Goal: Task Accomplishment & Management: Complete application form

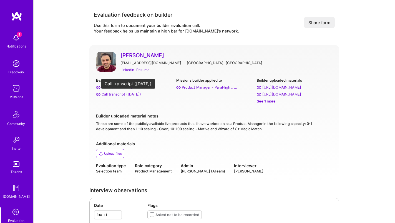
click at [115, 95] on div "Call transcript ([DATE])" at bounding box center [121, 94] width 39 height 6
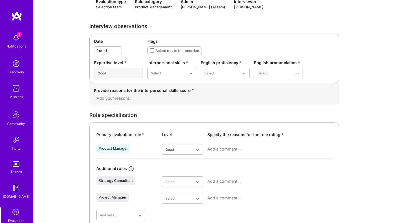
scroll to position [186, 0]
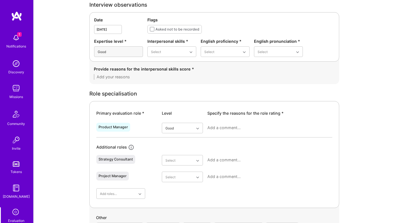
click at [221, 131] on div at bounding box center [269, 130] width 125 height 14
click at [220, 128] on textarea at bounding box center [269, 128] width 125 height 6
paste textarea "Senior product manager with strong zero-to-one experience, clear communication …"
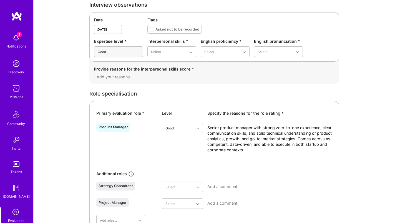
scroll to position [0, 0]
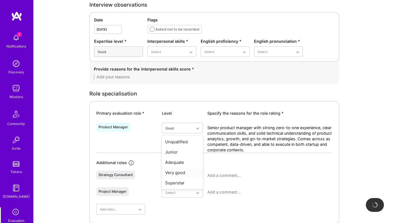
type textarea "Senior product manager with strong zero-to-one experience, clear communication …"
click at [181, 171] on div "Very good" at bounding box center [182, 172] width 41 height 10
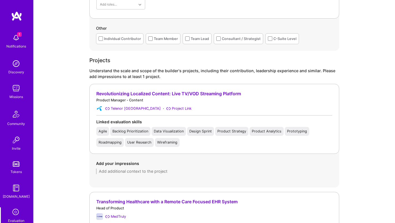
scroll to position [391, 0]
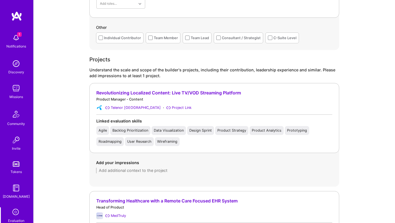
click at [139, 170] on textarea at bounding box center [214, 171] width 237 height 6
paste textarea "At Telenor Pakistan, led the scaling of a streaming platform (live TV and VOD) …"
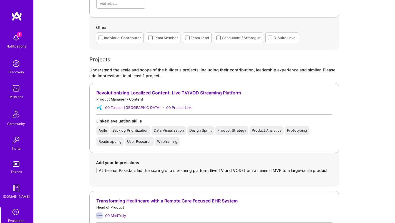
scroll to position [0, 0]
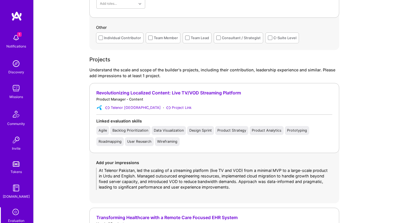
type textarea "At Telenor Pakistan, led the scaling of a streaming platform (live TV and VOD) …"
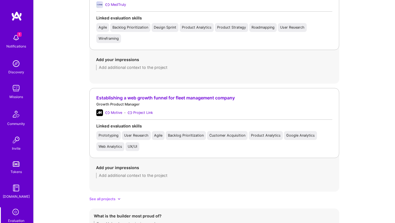
scroll to position [644, 0]
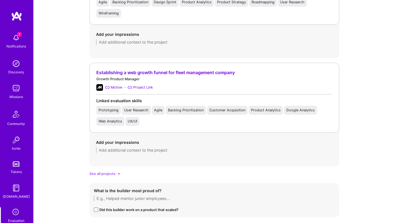
click at [121, 196] on textarea at bounding box center [214, 199] width 241 height 6
paste textarea "Proud of building and launching the Urdu-language streaming platform at [GEOGRA…"
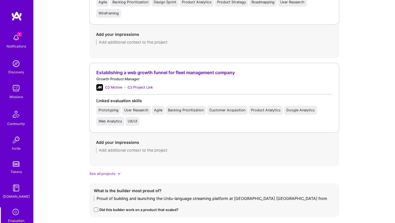
scroll to position [0, 0]
type textarea "Proud of building and launching the Urdu-language streaming platform at [GEOGRA…"
click at [97, 213] on span at bounding box center [96, 215] width 4 height 4
click at [0, 0] on input "checkbox" at bounding box center [0, 0] width 0 height 0
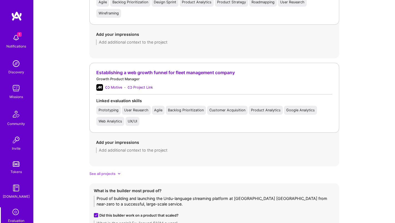
click at [155, 221] on textarea at bounding box center [214, 224] width 241 height 6
type textarea "Up to 200k concurrent viewers in VOD and streaming platform"
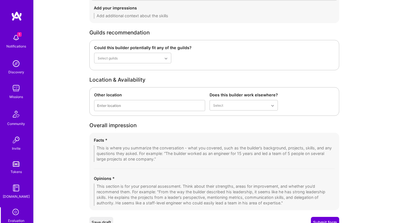
scroll to position [1039, 0]
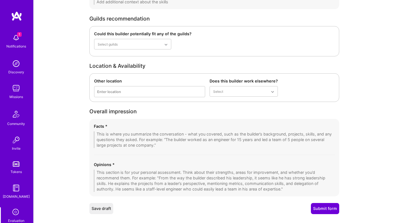
click at [127, 131] on textarea at bounding box center [214, 139] width 241 height 17
paste textarea "Has ~9 years of product management experience across [GEOGRAPHIC_DATA], [GEOGRA…"
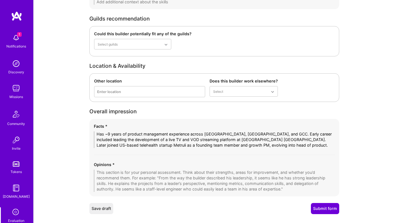
scroll to position [0, 0]
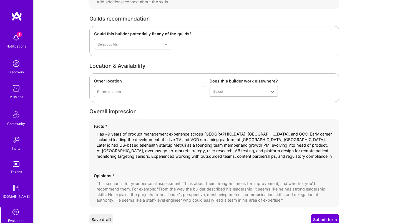
type textarea "Has ~9 years of product management experience across [GEOGRAPHIC_DATA], [GEOGRA…"
click at [140, 181] on textarea at bounding box center [214, 192] width 241 height 22
paste textarea "Comes across as experienced and thoughtful, with a structured, valid approach t…"
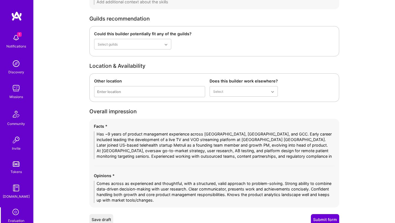
type textarea "Comes across as experienced and thoughtful, with a structured, valid approach t…"
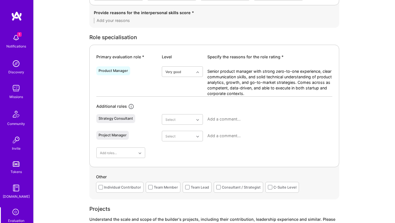
scroll to position [202, 0]
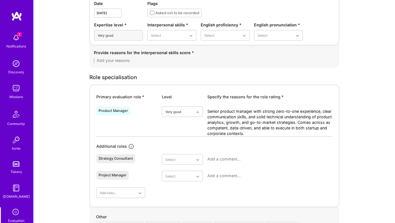
click at [133, 61] on textarea at bounding box center [214, 61] width 241 height 6
paste textarea "Friendly, professional, and easy to build rapport with. Presented accomplishmen…"
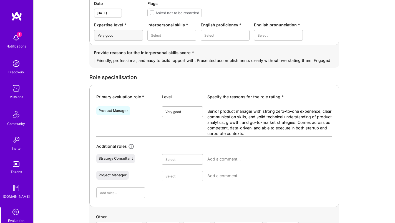
scroll to position [0, 0]
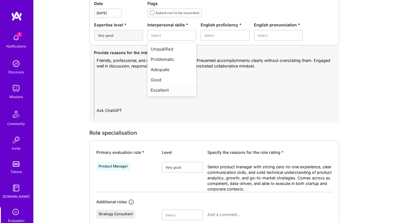
click at [159, 88] on div "Excellent" at bounding box center [171, 90] width 49 height 10
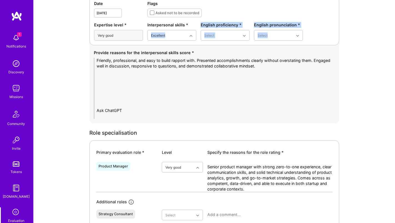
click at [105, 72] on textarea "Friendly, professional, and easy to build rapport with. Presented accomplishmen…" at bounding box center [214, 88] width 241 height 61
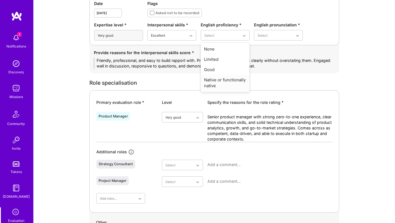
type textarea "Friendly, professional, and easy to build rapport with. Presented accomplishmen…"
click at [219, 78] on div "Native or functionally native" at bounding box center [225, 83] width 49 height 16
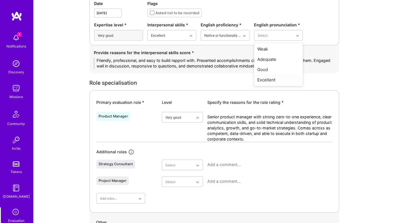
click at [270, 77] on div "Excellent" at bounding box center [278, 80] width 49 height 10
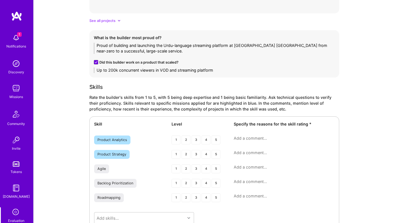
scroll to position [804, 0]
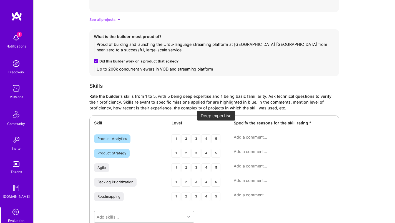
click at [214, 134] on div "5" at bounding box center [216, 138] width 9 height 9
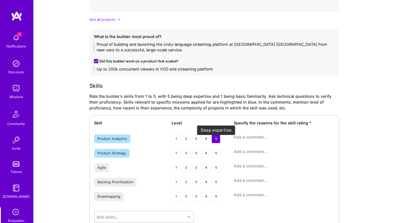
click at [212, 149] on div "5" at bounding box center [216, 153] width 9 height 9
click at [251, 134] on textarea at bounding box center [284, 137] width 101 height 6
paste textarea "Has strong hands-on experience using analytics tools like Google Analytics and …"
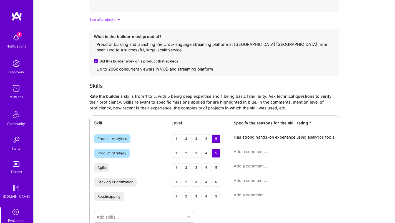
scroll to position [0, 0]
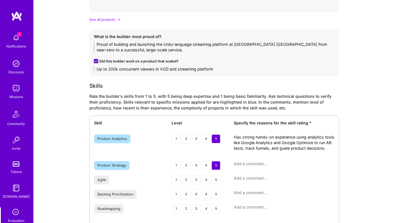
type textarea "Has strong hands-on experience using analytics tools like Google Analytics and …"
click at [252, 161] on textarea at bounding box center [284, 164] width 101 height 6
paste textarea "Combines quantitative insights with direct user research to shape product strat…"
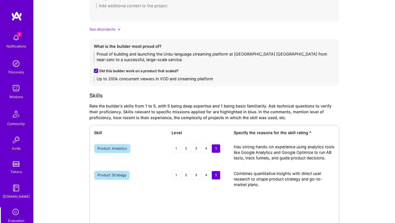
scroll to position [820, 0]
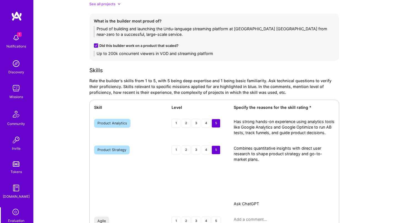
click at [263, 150] on textarea "Combines quantitative insights with direct user research to shape product strat…" at bounding box center [284, 179] width 101 height 67
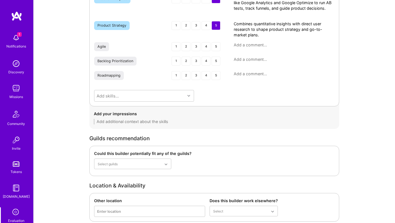
scroll to position [1075, 0]
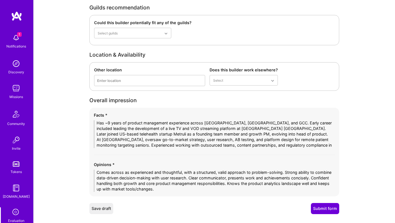
type textarea "Combines quantitative insights with direct user research to shape product strat…"
click at [326, 203] on button "Submit form" at bounding box center [325, 208] width 28 height 11
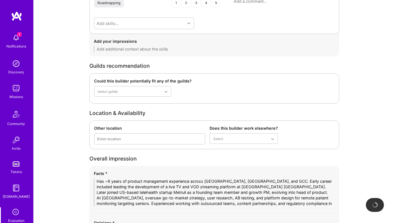
scroll to position [978, 0]
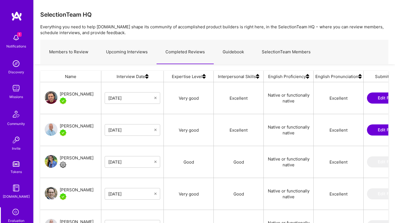
scroll to position [165, 348]
click at [119, 54] on link "Upcoming Interviews" at bounding box center [126, 52] width 59 height 24
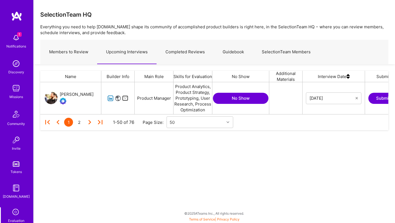
scroll to position [32, 348]
click at [110, 99] on icon "grid" at bounding box center [110, 98] width 6 height 6
click at [126, 97] on icon "grid" at bounding box center [125, 98] width 6 height 6
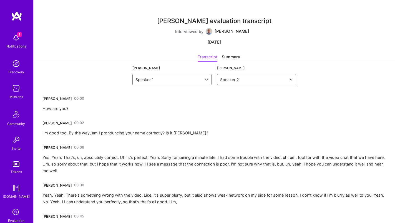
click at [155, 128] on div "Russell Anas 00:02 I'm good too. By the way, am I pronouncing your name correct…" at bounding box center [125, 128] width 166 height 18
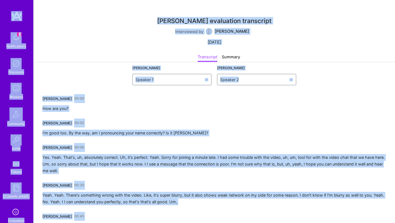
copy body "1 Notifications Discovery Missions Community Invite Tokens A.Guide Evaluation P…"
